Goal: Task Accomplishment & Management: Use online tool/utility

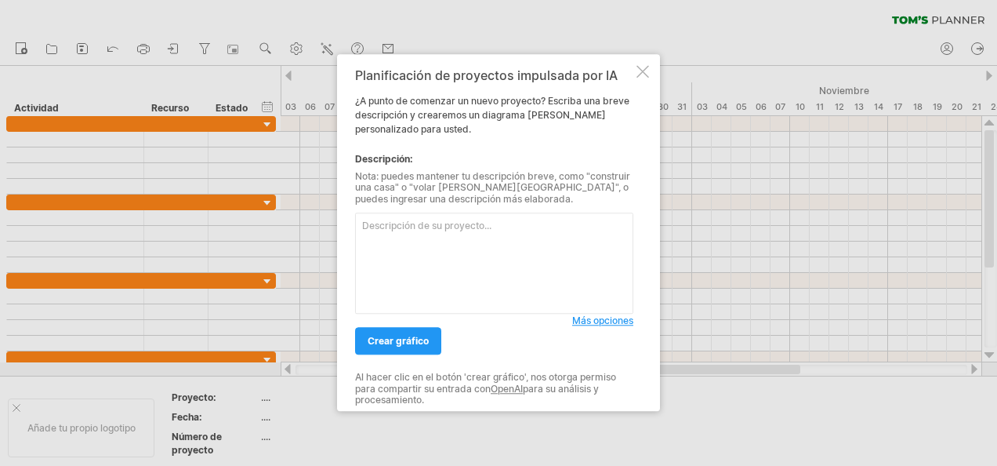
click at [592, 326] on span "Más opciones" at bounding box center [602, 321] width 61 height 12
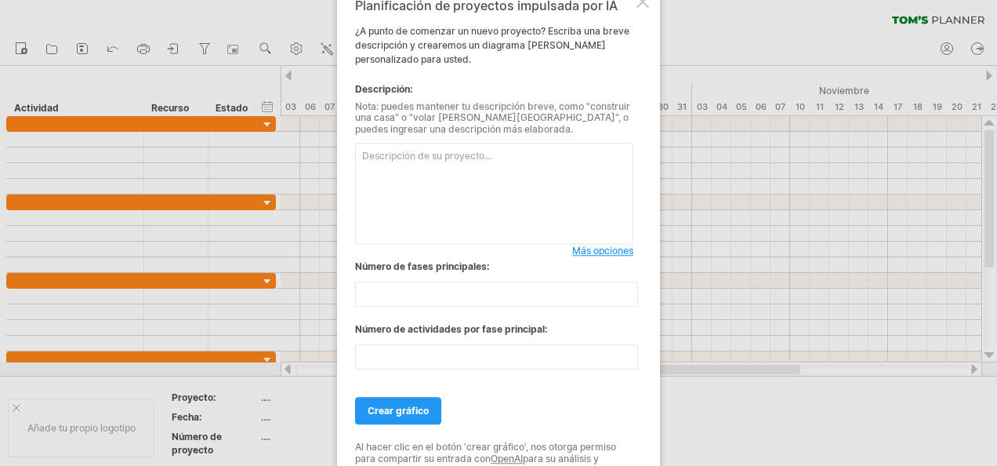
click at [641, 8] on div at bounding box center [643, 1] width 13 height 13
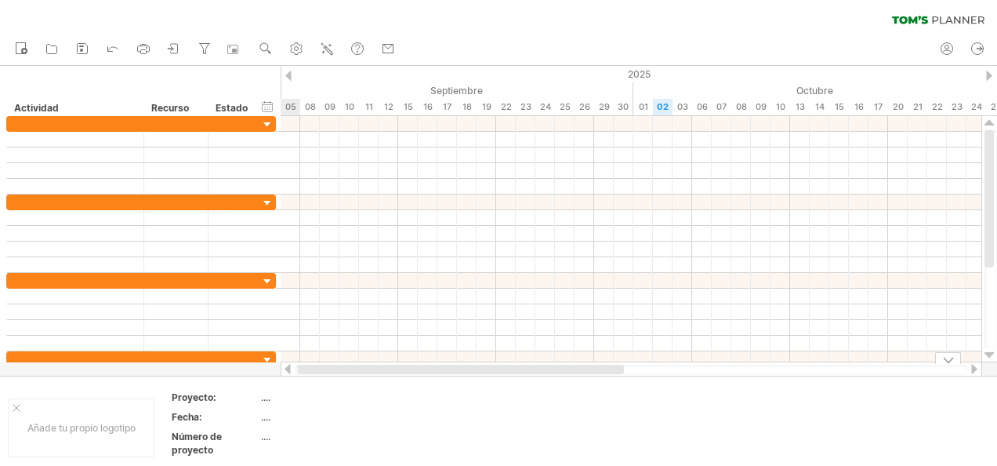
drag, startPoint x: 496, startPoint y: 369, endPoint x: 320, endPoint y: 379, distance: 176.7
click at [320, 379] on div "Trying to reach [DOMAIN_NAME] Connected again... 0% clear filter Nuevo" at bounding box center [498, 233] width 997 height 466
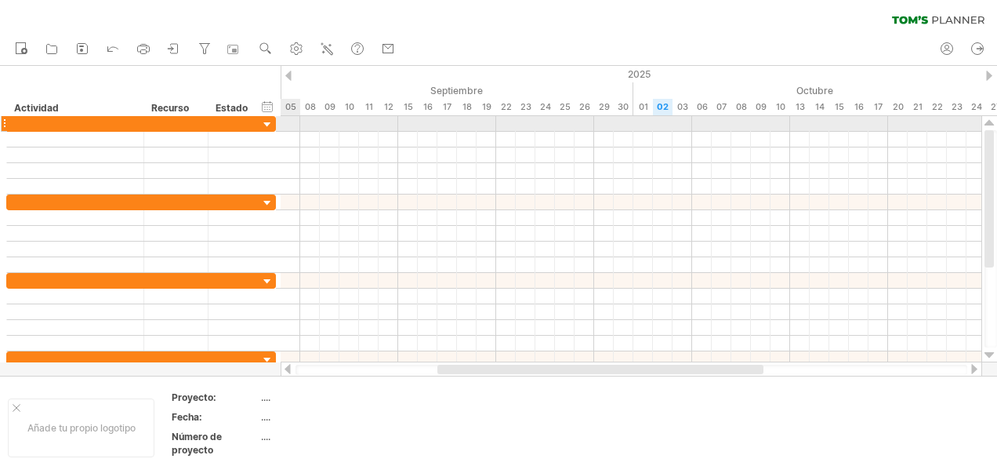
click at [263, 123] on div at bounding box center [267, 125] width 15 height 15
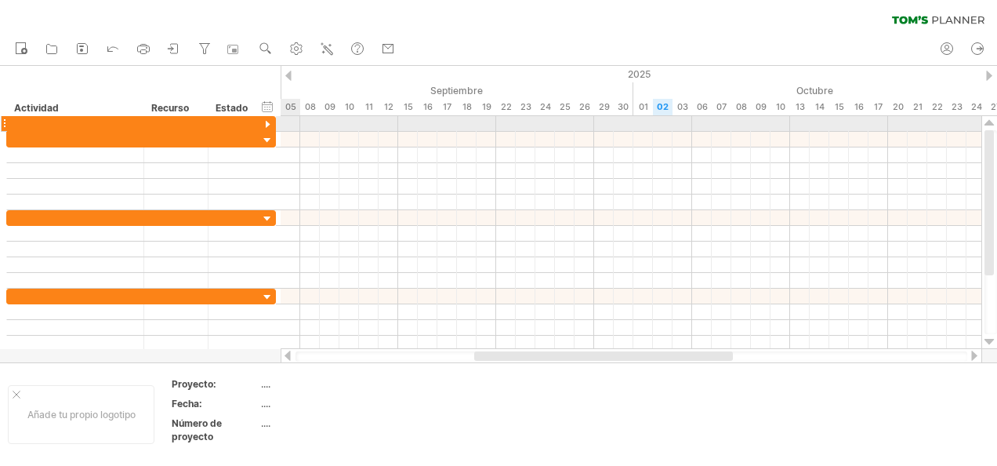
click at [263, 123] on div at bounding box center [267, 125] width 15 height 15
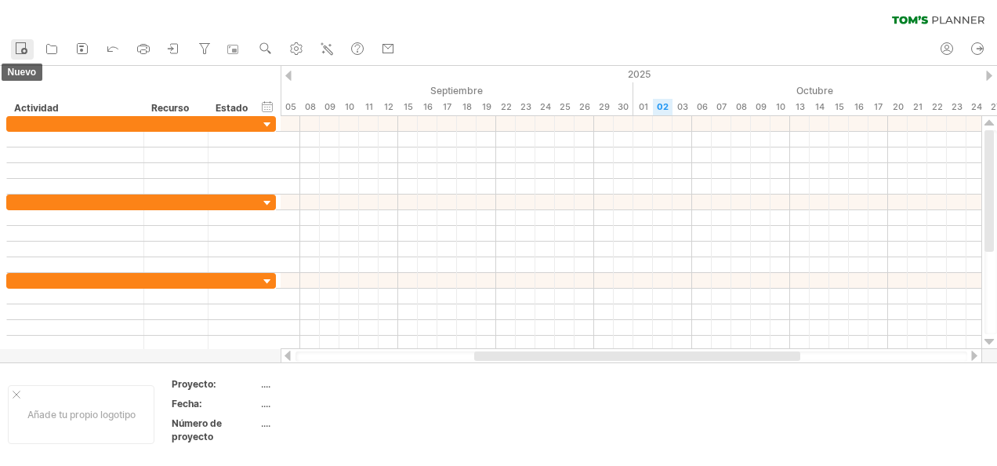
click at [19, 43] on rect at bounding box center [20, 48] width 9 height 11
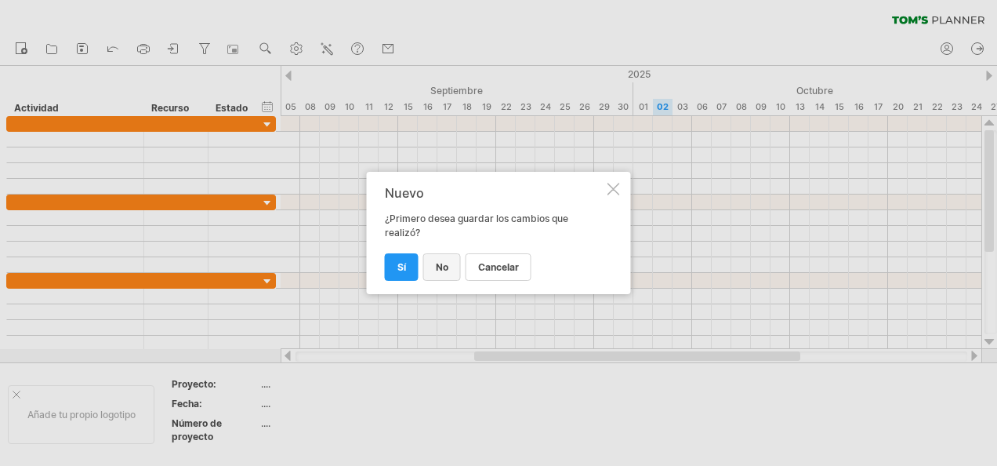
click at [442, 267] on span "No" at bounding box center [442, 267] width 13 height 12
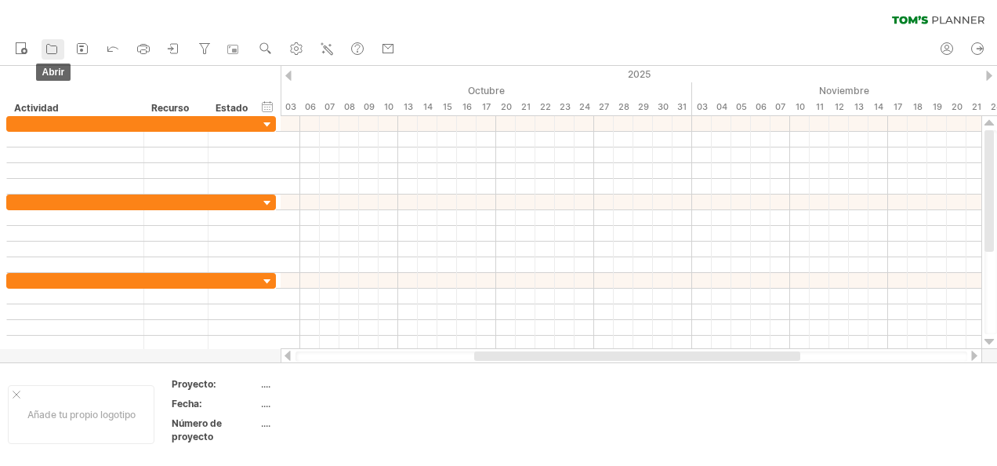
click at [47, 52] on icon at bounding box center [52, 49] width 10 height 9
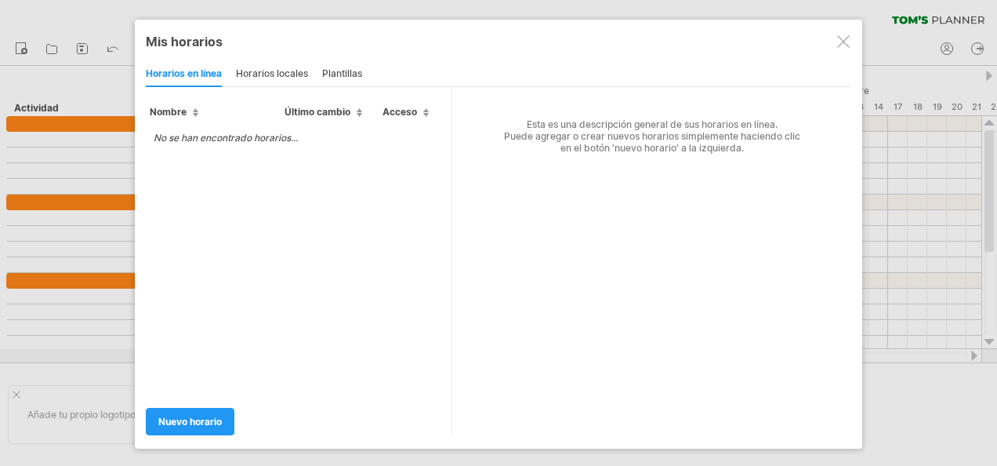
click at [336, 73] on div "Plantillas" at bounding box center [342, 74] width 40 height 25
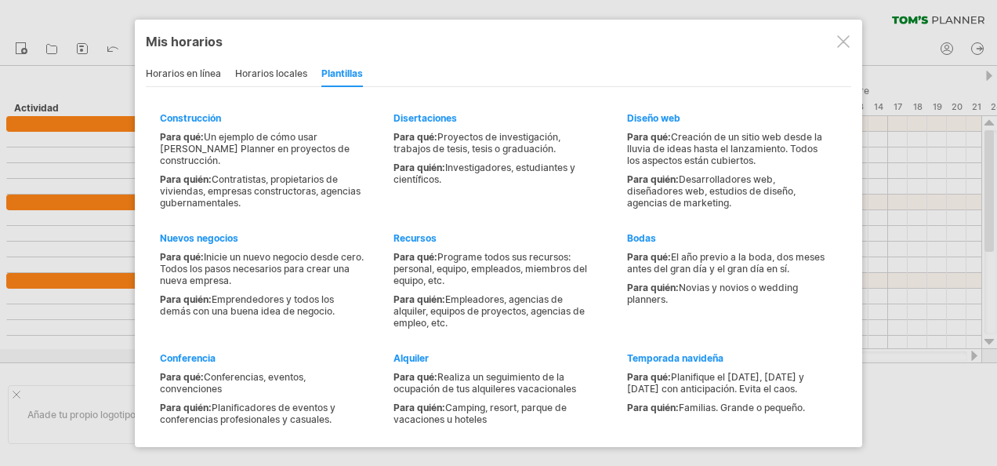
click at [844, 47] on div at bounding box center [843, 41] width 13 height 13
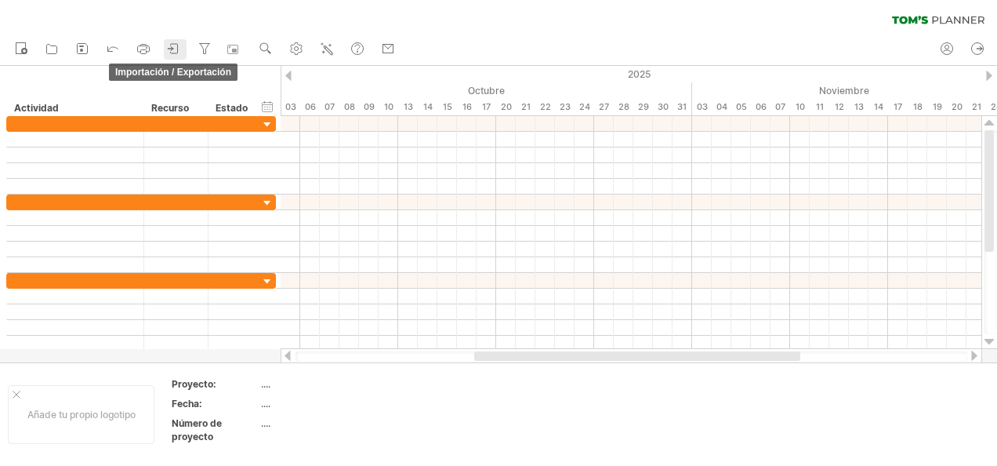
click at [183, 49] on link "Importación / Exportación" at bounding box center [175, 49] width 23 height 20
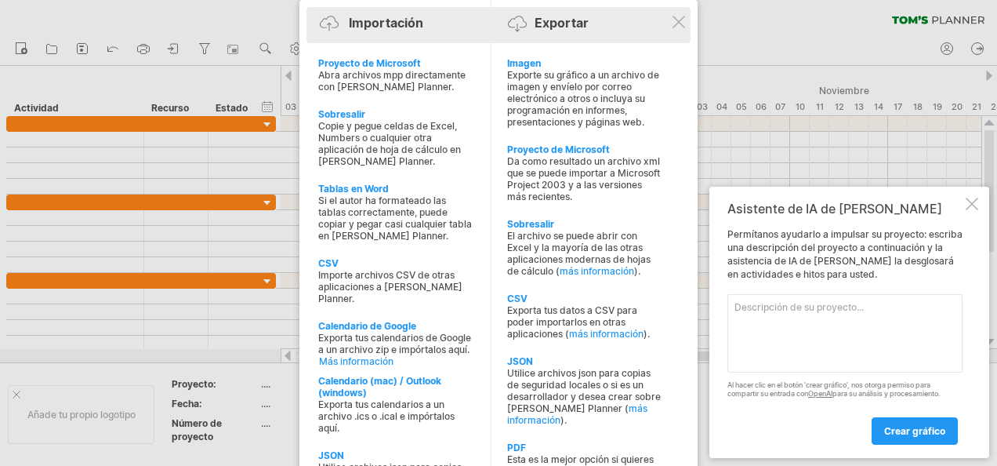
click at [424, 30] on div "Importación Exportar" at bounding box center [499, 26] width 376 height 24
click at [384, 27] on div "Importación" at bounding box center [386, 23] width 74 height 16
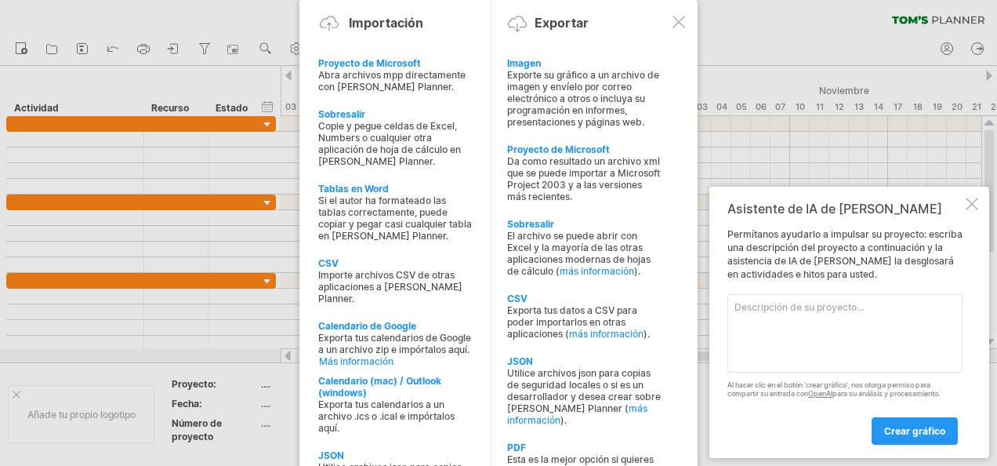
click at [973, 212] on div "Asistente de IA de [PERSON_NAME] ayudarlo a impulsar su proyecto: escriba una d…" at bounding box center [850, 322] width 280 height 271
click at [971, 209] on div at bounding box center [972, 204] width 13 height 13
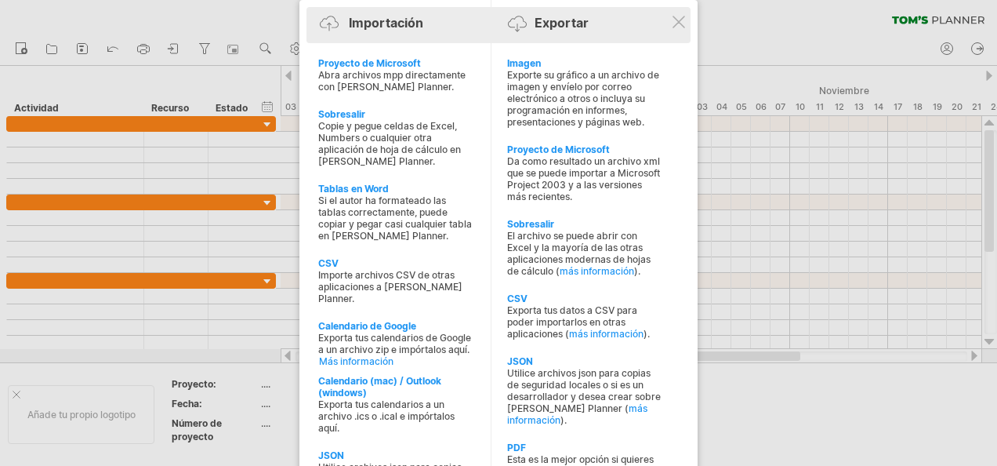
click at [341, 24] on div at bounding box center [333, 29] width 26 height 27
click at [343, 24] on div at bounding box center [333, 29] width 26 height 27
click at [540, 27] on div "Exportar" at bounding box center [562, 23] width 54 height 16
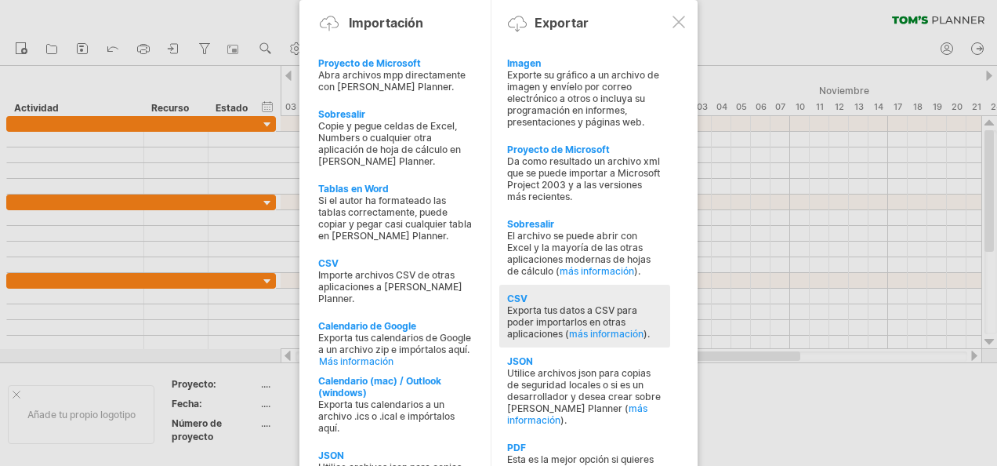
click at [560, 304] on div "Exporta tus datos a CSV para poder importarlos en otras aplicaciones ( más info…" at bounding box center [584, 321] width 155 height 35
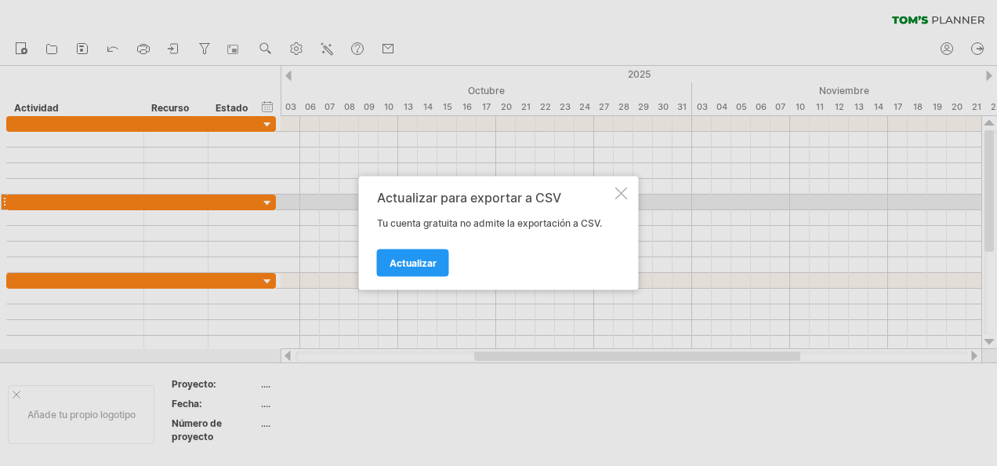
click at [616, 194] on div at bounding box center [622, 193] width 13 height 13
